Goal: Information Seeking & Learning: Understand process/instructions

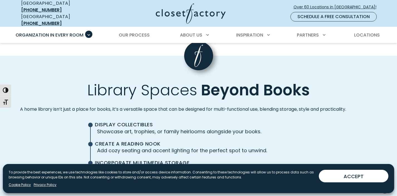
scroll to position [1218, 0]
click at [154, 31] on span "Primary Menu" at bounding box center [154, 34] width 7 height 7
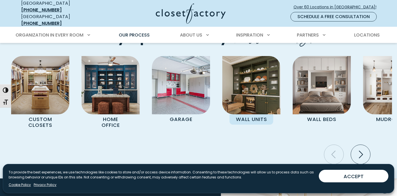
scroll to position [1144, 0]
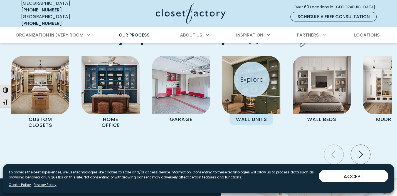
click at [252, 79] on img "Pages Gallery" at bounding box center [251, 85] width 58 height 58
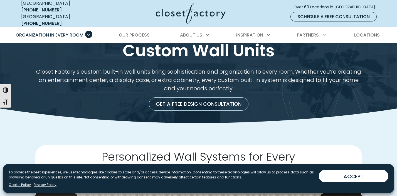
scroll to position [4, 0]
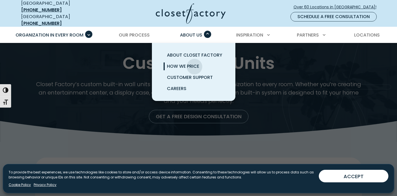
click at [195, 63] on span "How We Price" at bounding box center [183, 66] width 32 height 6
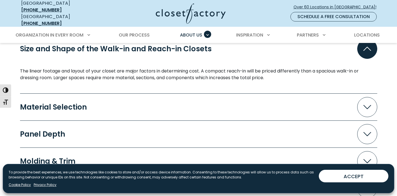
scroll to position [530, 0]
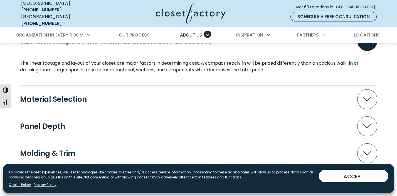
click at [203, 95] on button "Material Selection" at bounding box center [198, 99] width 357 height 20
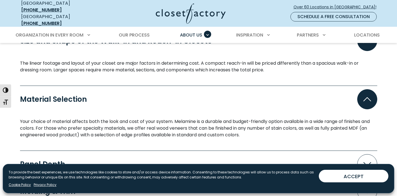
click at [203, 95] on button "Material Selection" at bounding box center [198, 99] width 357 height 20
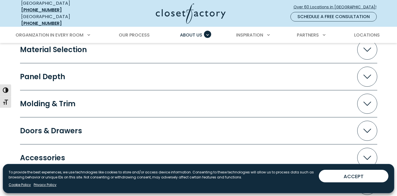
scroll to position [581, 0]
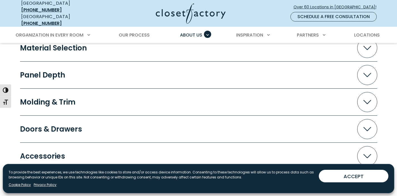
click at [201, 65] on button "Panel Depth" at bounding box center [198, 75] width 357 height 20
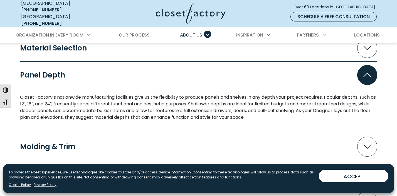
click at [201, 65] on button "Panel Depth" at bounding box center [198, 75] width 357 height 20
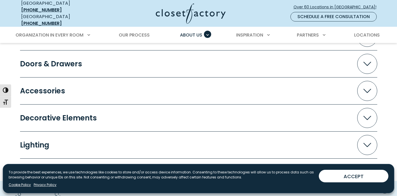
scroll to position [646, 0]
click at [195, 95] on button "Accessories" at bounding box center [198, 91] width 357 height 20
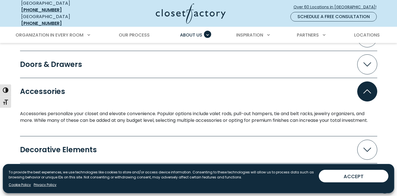
click at [195, 95] on button "Accessories" at bounding box center [198, 91] width 357 height 20
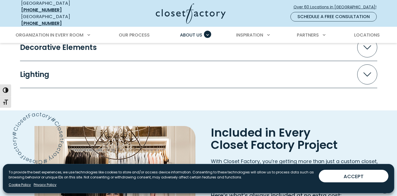
scroll to position [635, 0]
